Goal: Check status: Check status

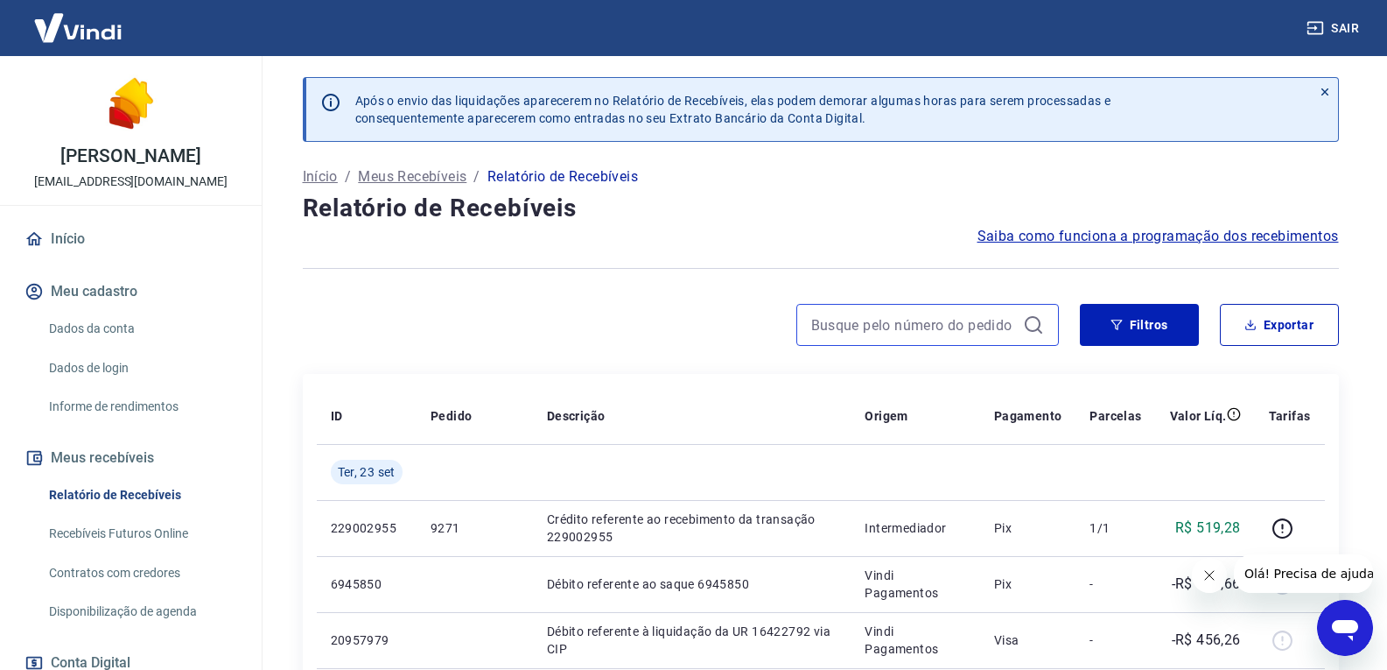
click at [873, 335] on input at bounding box center [913, 325] width 205 height 26
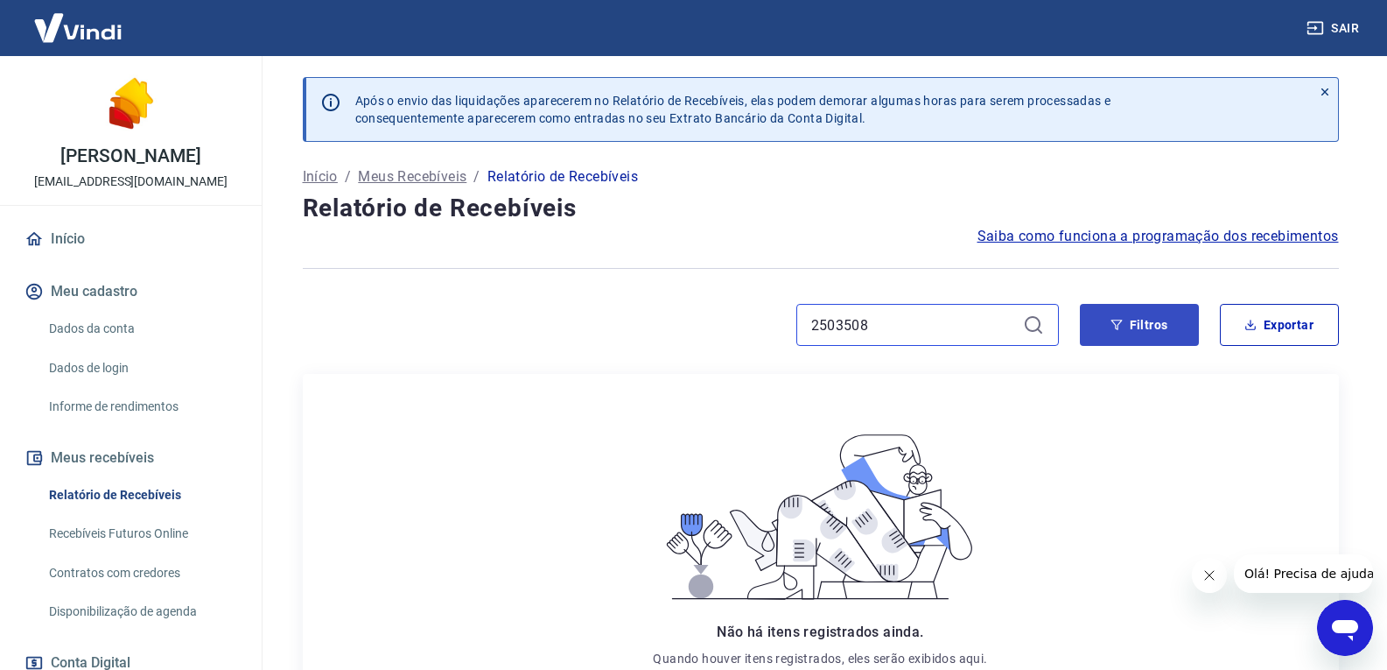
type input "2503508"
click at [1156, 329] on button "Filtros" at bounding box center [1139, 325] width 119 height 42
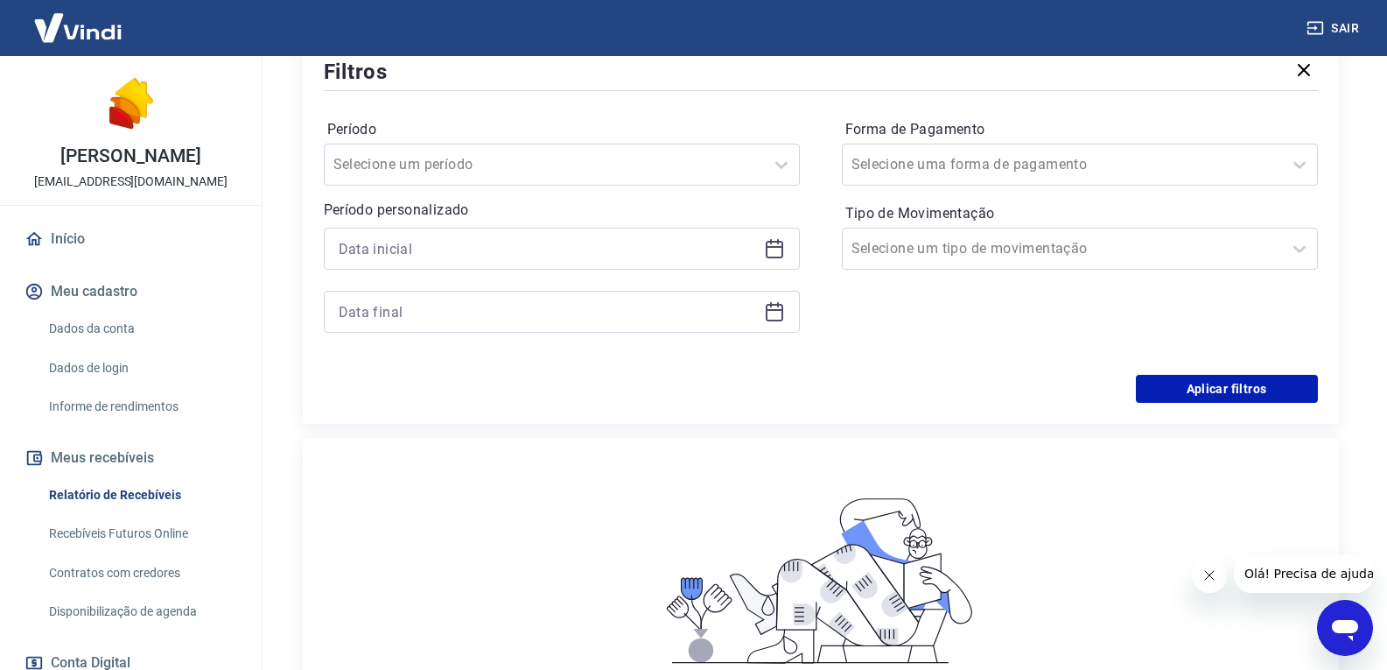
scroll to position [324, 0]
click at [779, 252] on icon at bounding box center [774, 249] width 21 height 21
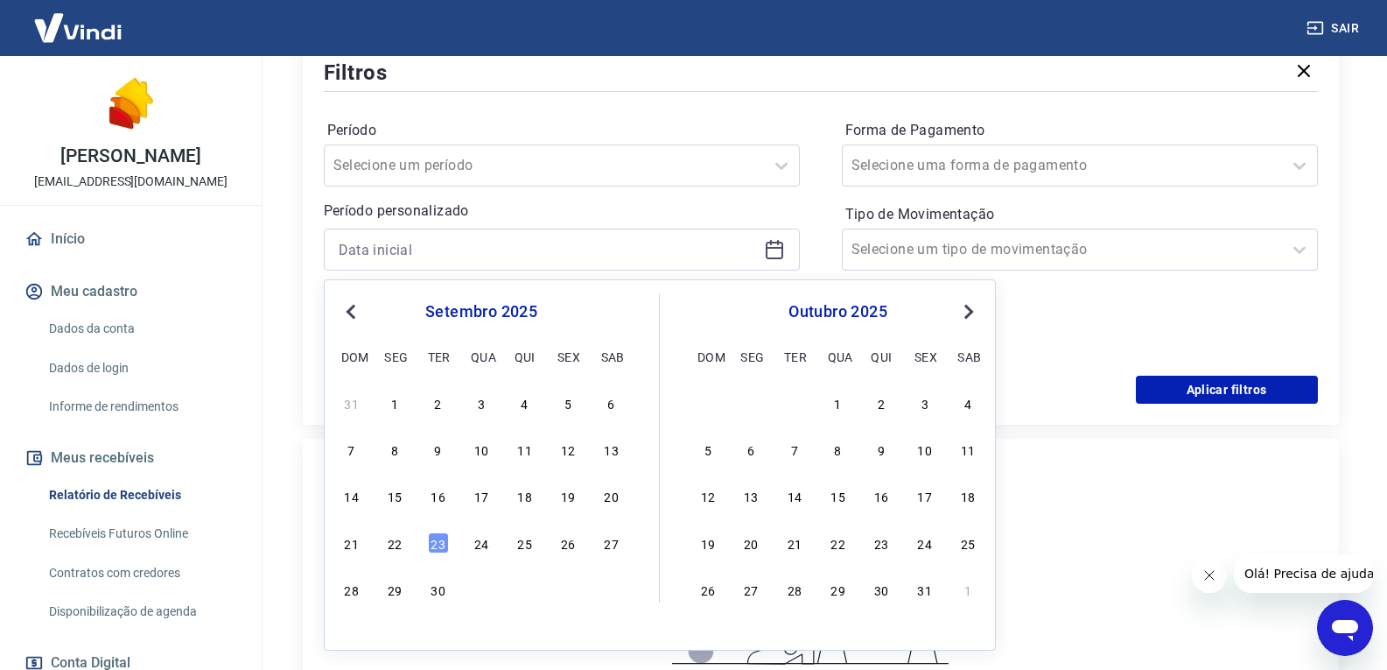
click at [349, 316] on button "Previous Month" at bounding box center [350, 311] width 21 height 21
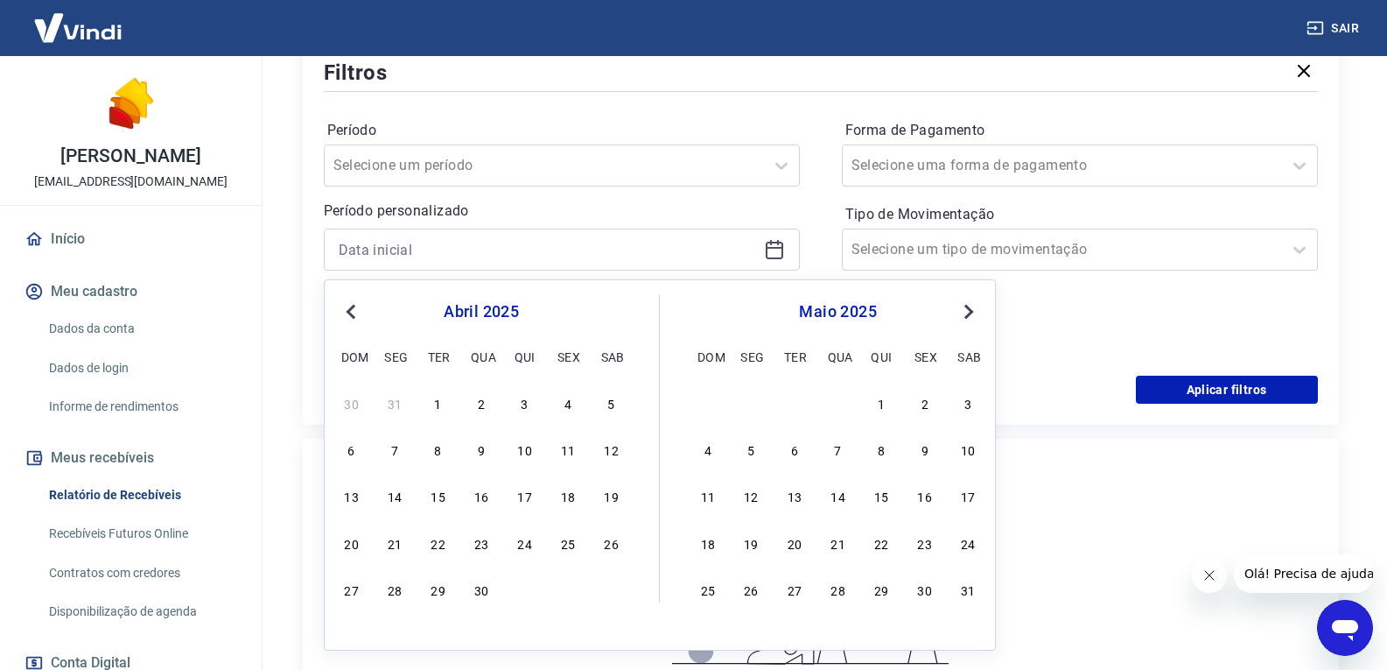
click at [349, 316] on button "Previous Month" at bounding box center [350, 311] width 21 height 21
click at [616, 401] on div "1" at bounding box center [611, 402] width 21 height 21
type input "01/03/2025"
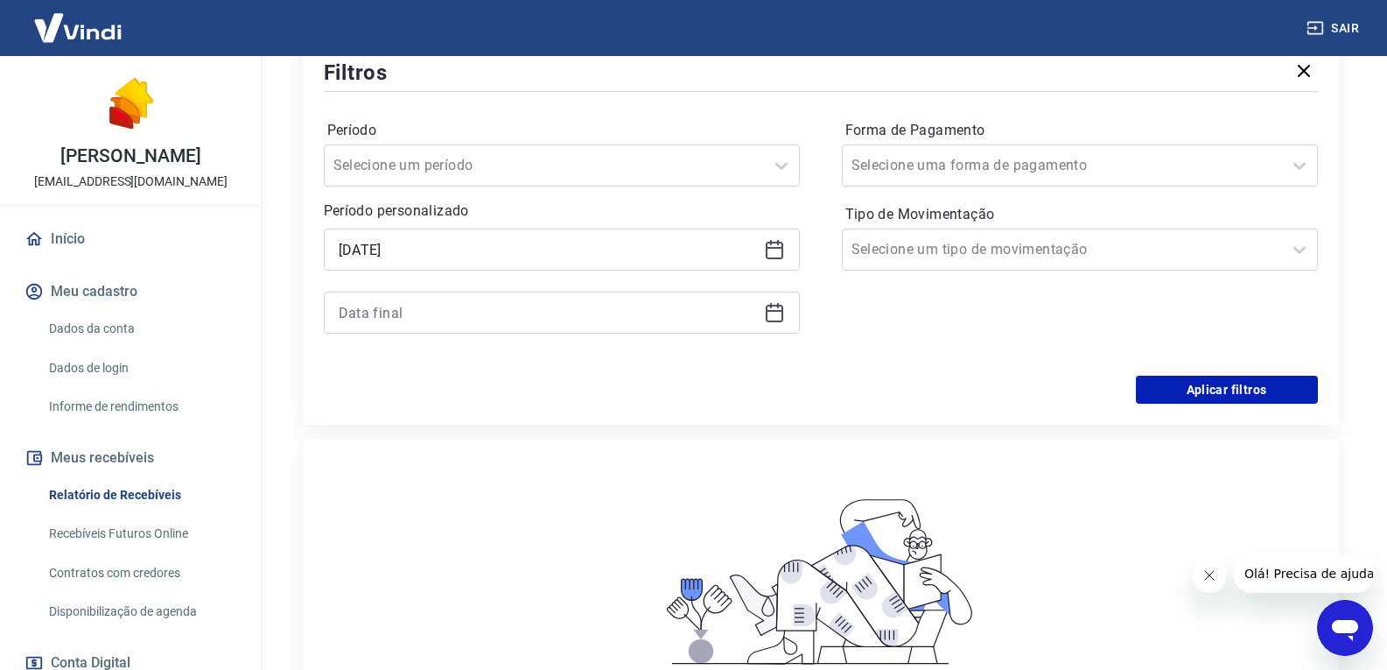
click at [775, 314] on icon at bounding box center [774, 312] width 21 height 21
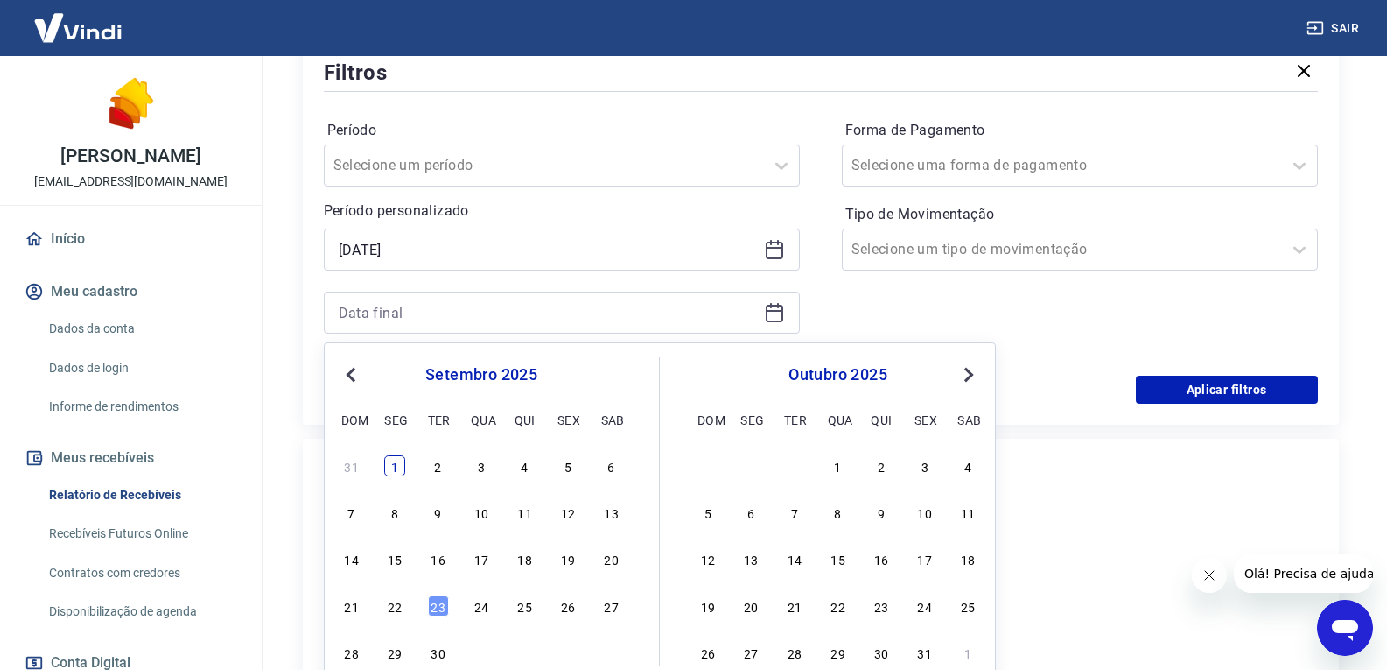
click at [392, 473] on div "1" at bounding box center [394, 465] width 21 height 21
type input "01/09/2025"
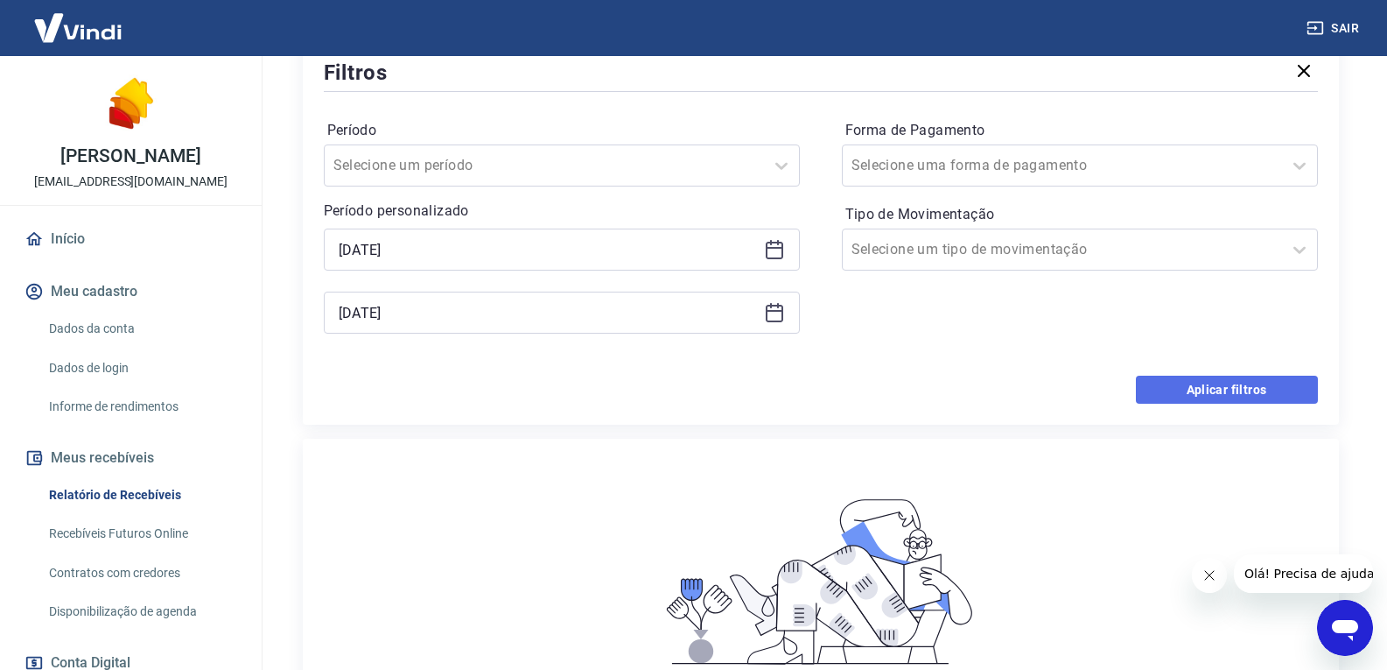
click at [1193, 386] on button "Aplicar filtros" at bounding box center [1227, 389] width 182 height 28
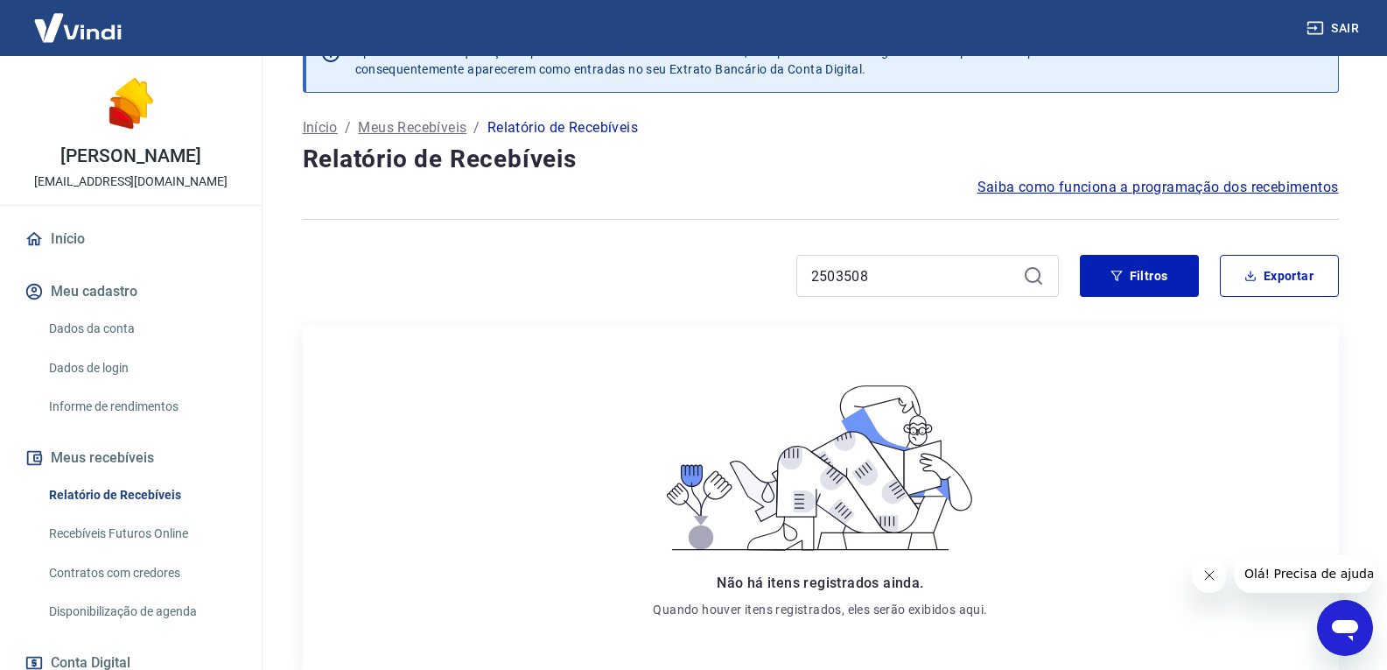
scroll to position [23, 0]
